Goal: Task Accomplishment & Management: Complete application form

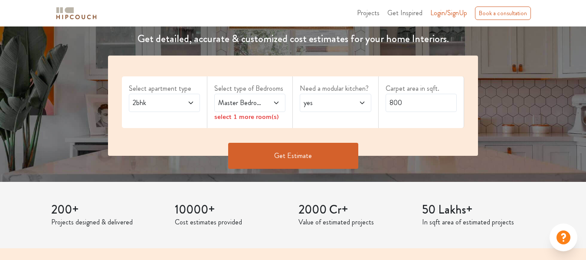
scroll to position [130, 0]
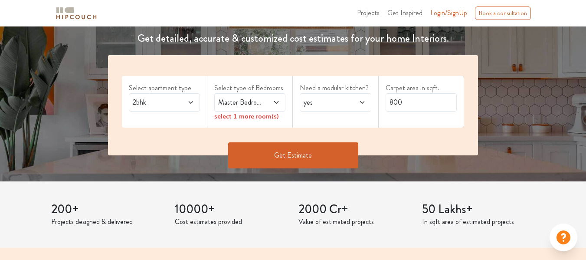
click at [262, 103] on span "Master Bedroom" at bounding box center [240, 102] width 48 height 10
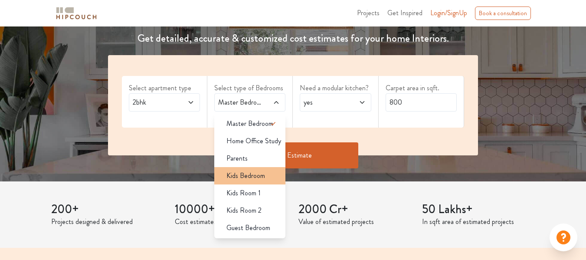
click at [257, 175] on span "Kids Bedroom" at bounding box center [245, 175] width 39 height 10
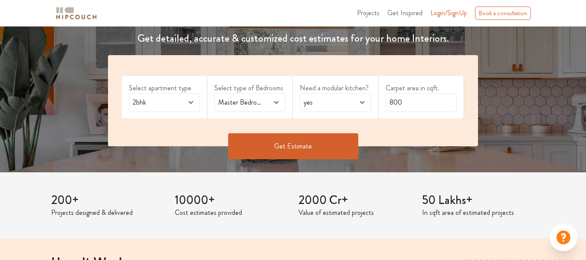
click at [272, 149] on button "Get Estimate" at bounding box center [293, 146] width 130 height 26
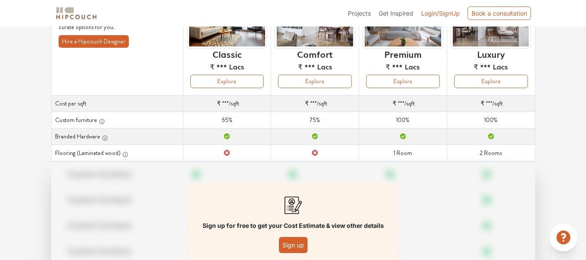
scroll to position [157, 0]
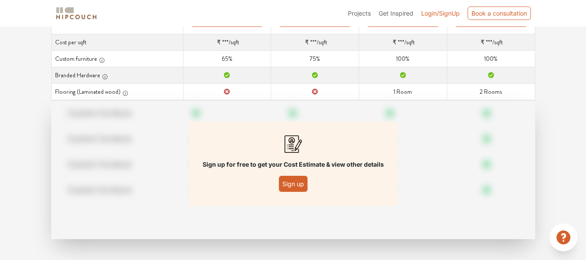
click at [291, 184] on button "Sign up" at bounding box center [293, 184] width 29 height 16
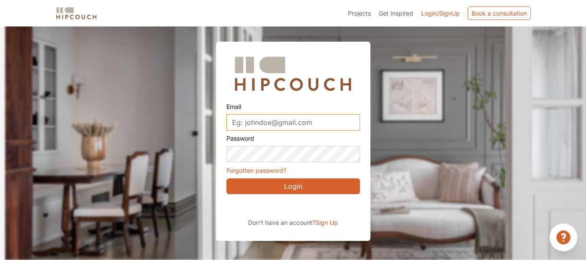
click at [281, 123] on input "Email" at bounding box center [292, 122] width 133 height 16
type input "c.mayur@live.com"
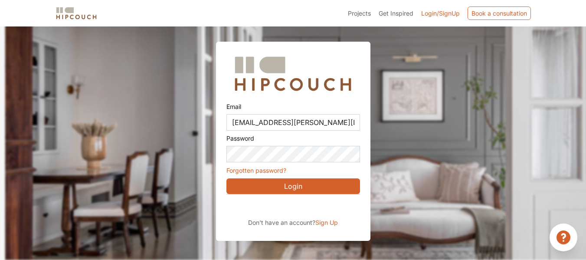
click at [292, 185] on button "Login" at bounding box center [292, 186] width 133 height 16
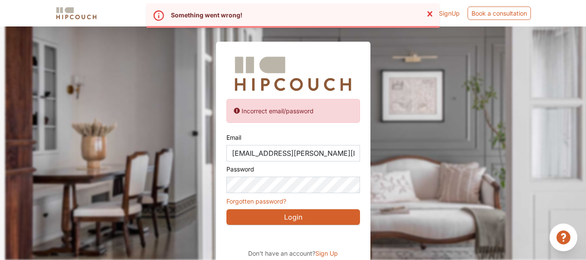
scroll to position [38, 0]
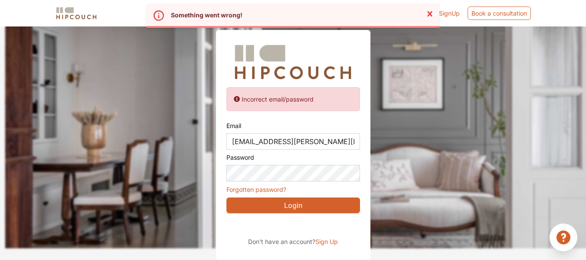
click at [322, 239] on span "Sign Up" at bounding box center [326, 241] width 23 height 7
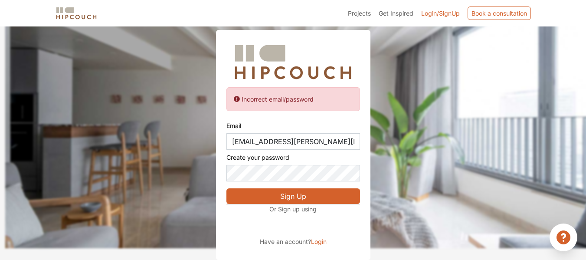
click at [319, 238] on span "Login" at bounding box center [319, 241] width 16 height 7
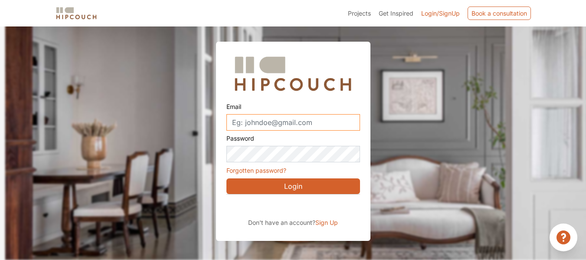
click at [260, 122] on input "Email" at bounding box center [292, 122] width 133 height 16
type input "c.mayur@live.com"
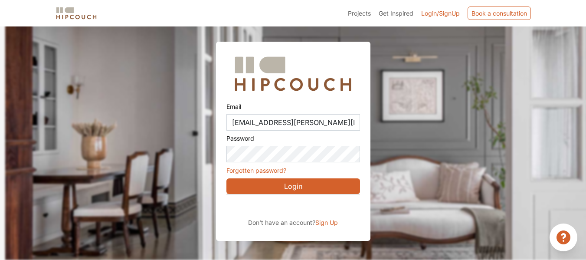
click at [280, 178] on button "Login" at bounding box center [292, 186] width 133 height 16
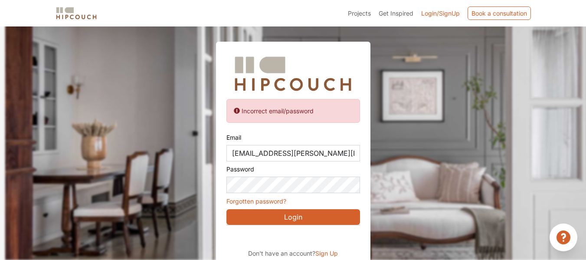
click at [438, 13] on span "Login/SignUp" at bounding box center [440, 13] width 39 height 7
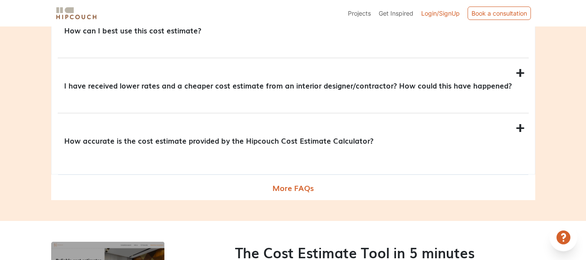
scroll to position [1069, 0]
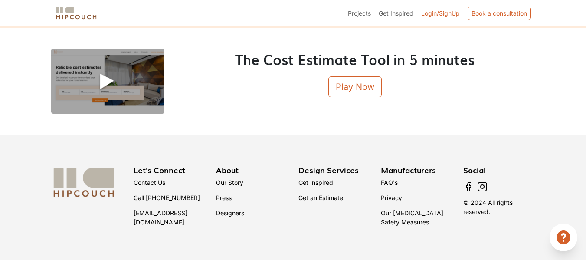
click at [142, 182] on link "Contact Us" at bounding box center [149, 182] width 32 height 7
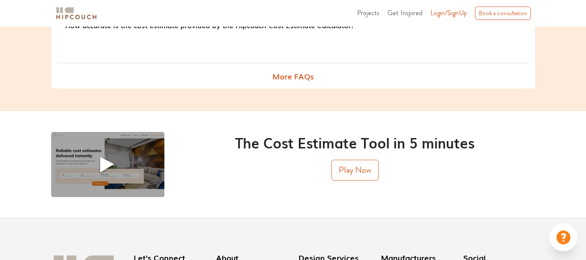
scroll to position [1040, 0]
